Goal: Transaction & Acquisition: Book appointment/travel/reservation

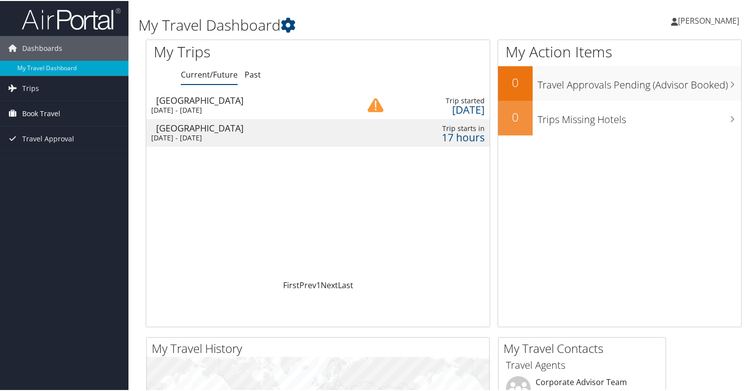
click at [45, 109] on span "Book Travel" at bounding box center [41, 112] width 38 height 25
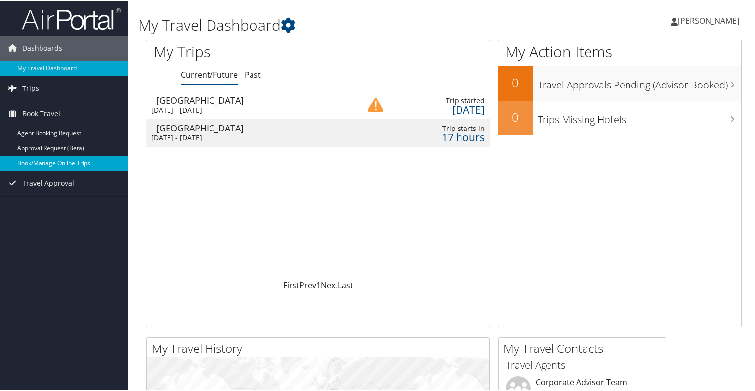
click at [56, 165] on link "Book/Manage Online Trips" at bounding box center [64, 162] width 128 height 15
